Goal: Subscribe to service/newsletter

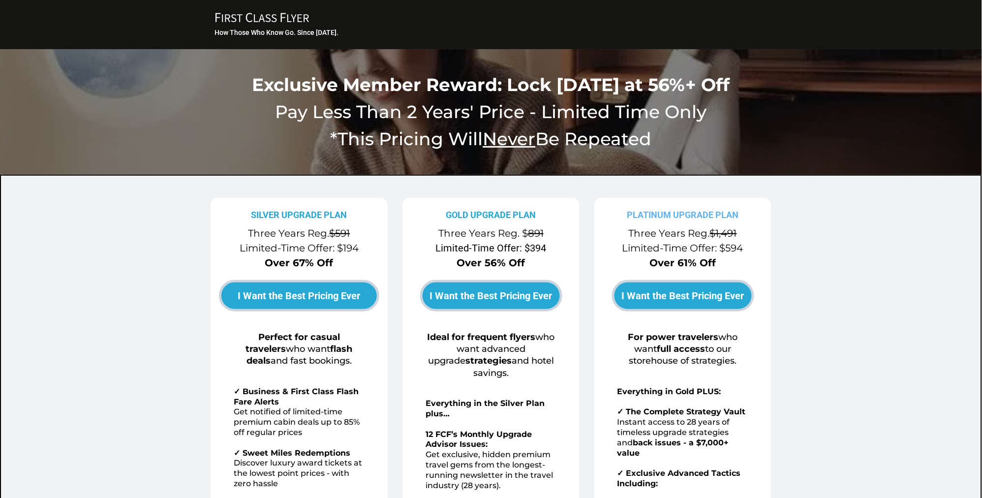
click at [726, 290] on span "I Want the Best Pricing Ever" at bounding box center [683, 296] width 123 height 12
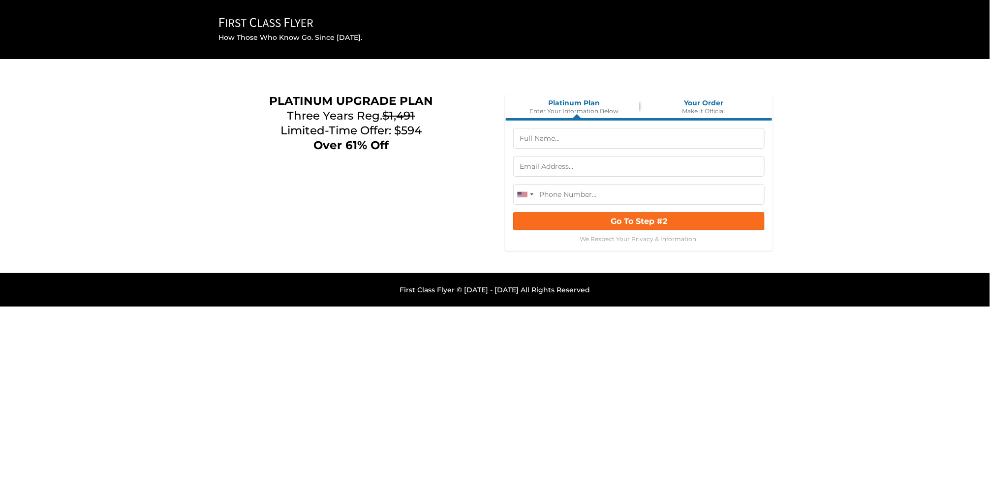
click at [545, 141] on input "text" at bounding box center [638, 138] width 251 height 21
type input "Alfred Glassell III"
type input "(713) 444-0878"
click at [584, 163] on input "text" at bounding box center [638, 166] width 251 height 21
type input "alfred@glassell.net"
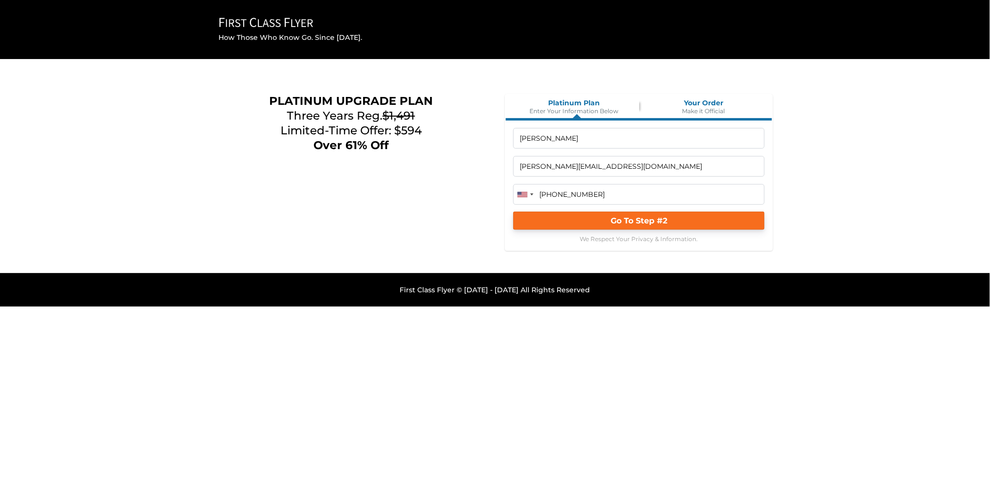
click at [596, 220] on button "Go To Step #2" at bounding box center [638, 221] width 251 height 18
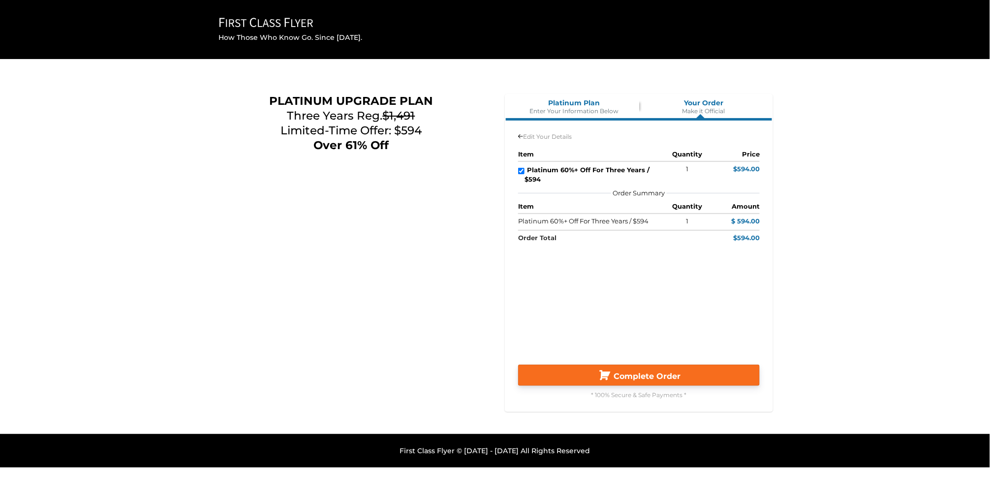
click at [646, 375] on span "Complete Order" at bounding box center [647, 376] width 67 height 9
